Goal: Transaction & Acquisition: Purchase product/service

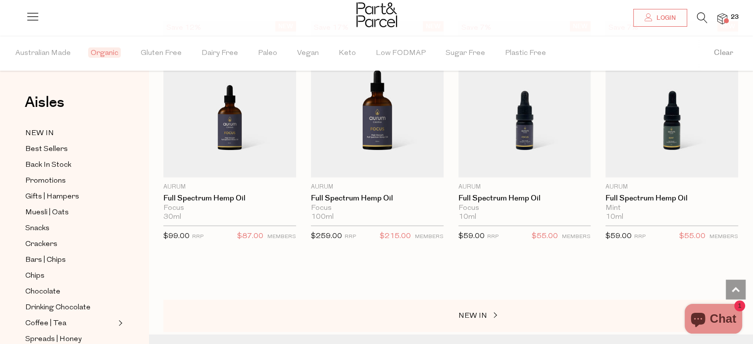
scroll to position [17380, 0]
click at [32, 231] on span "Snacks" at bounding box center [37, 229] width 24 height 12
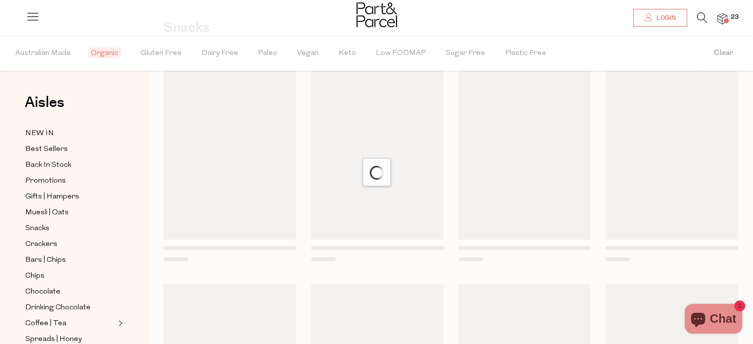
scroll to position [75, 0]
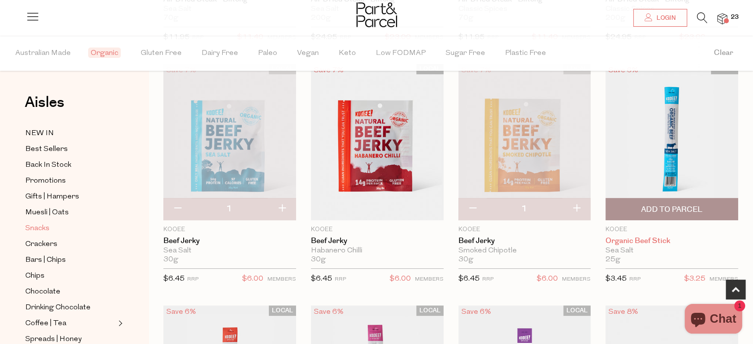
scroll to position [305, 0]
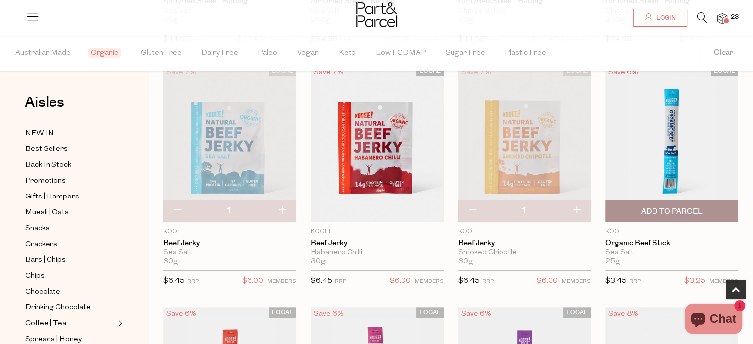
click at [675, 203] on span "Add To Parcel" at bounding box center [671, 210] width 127 height 21
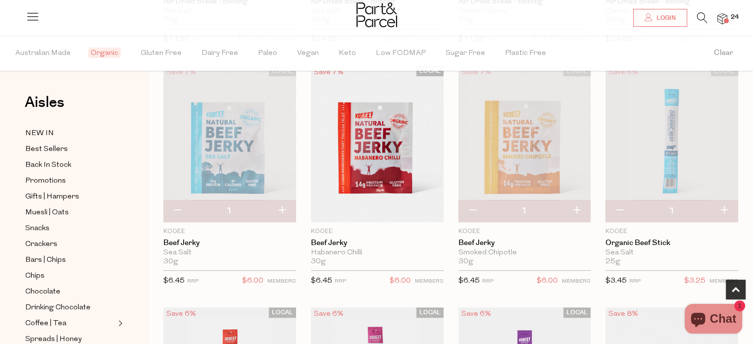
click at [727, 209] on button "button" at bounding box center [724, 211] width 28 height 22
type input "2"
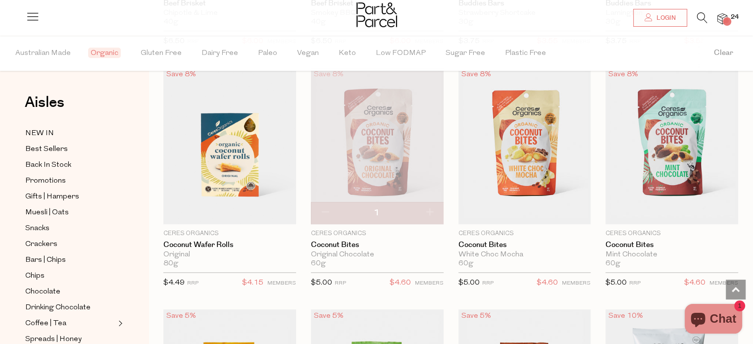
scroll to position [1028, 0]
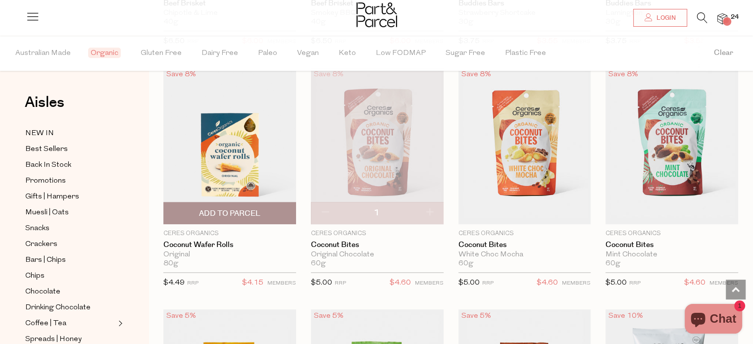
click at [228, 212] on span "Add To Parcel" at bounding box center [229, 213] width 61 height 10
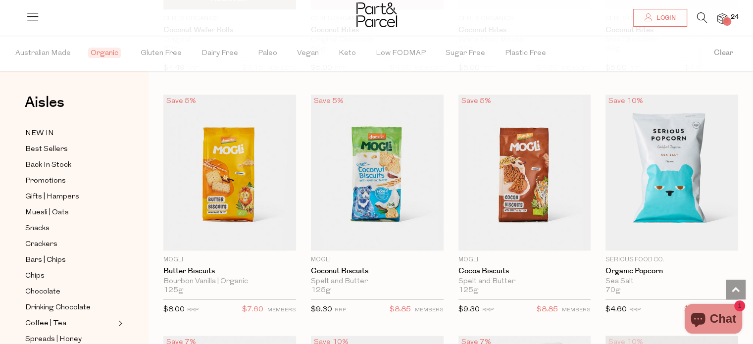
scroll to position [1244, 0]
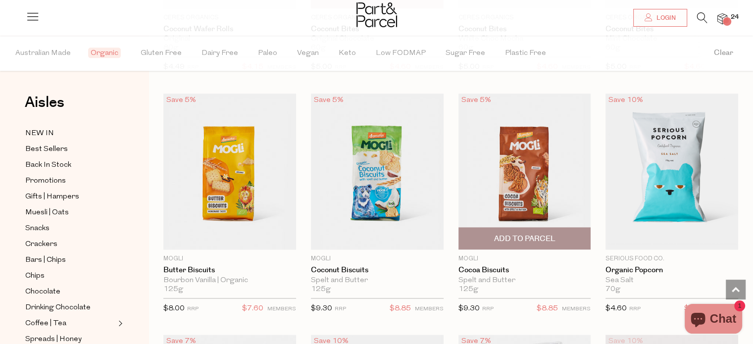
click at [524, 234] on span "Add To Parcel" at bounding box center [524, 239] width 61 height 10
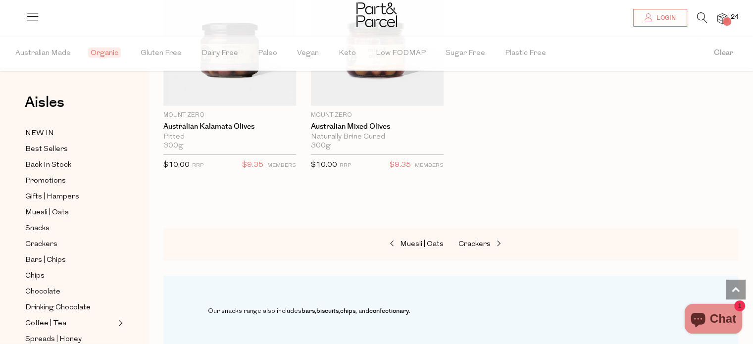
scroll to position [2587, 0]
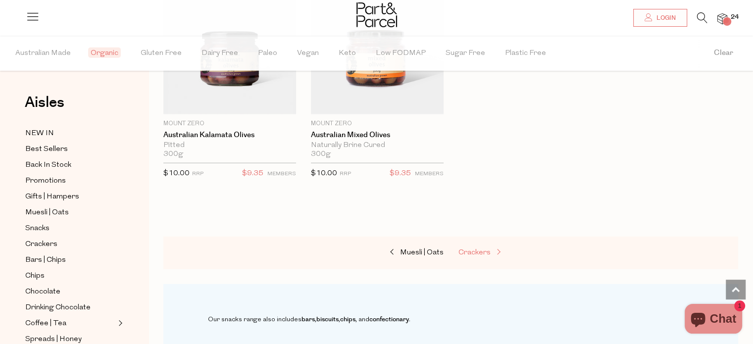
click at [477, 249] on span "Crackers" at bounding box center [474, 252] width 32 height 7
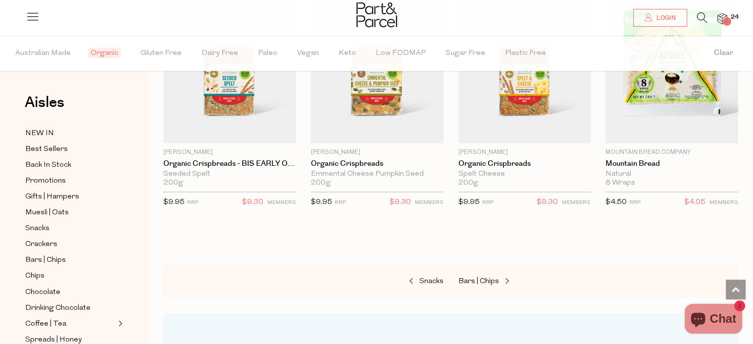
scroll to position [1592, 0]
click at [487, 282] on span "Bars | Chips" at bounding box center [478, 280] width 41 height 7
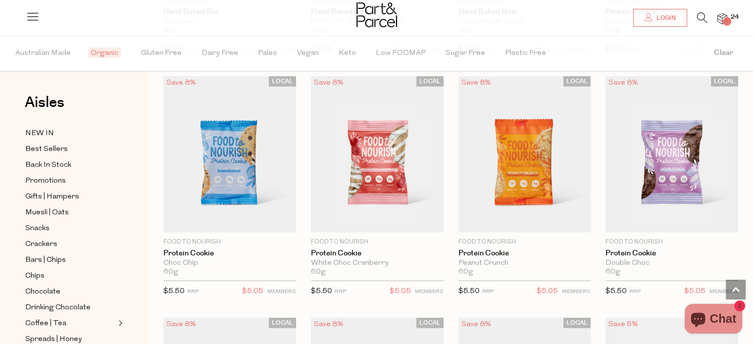
scroll to position [2748, 0]
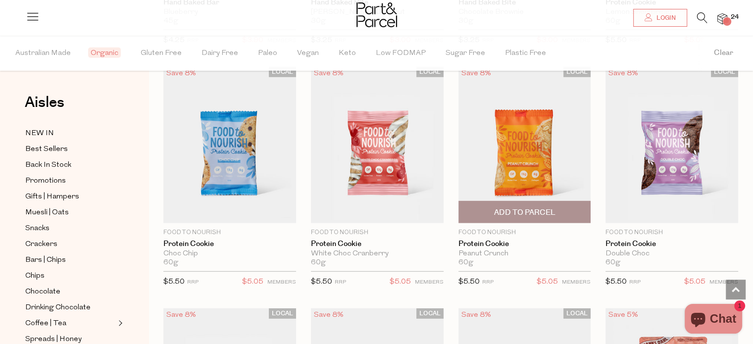
type input "2"
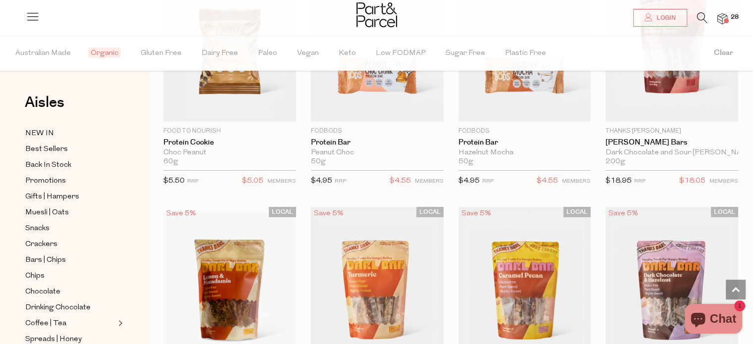
scroll to position [3107, 0]
